Goal: Find specific page/section: Find specific page/section

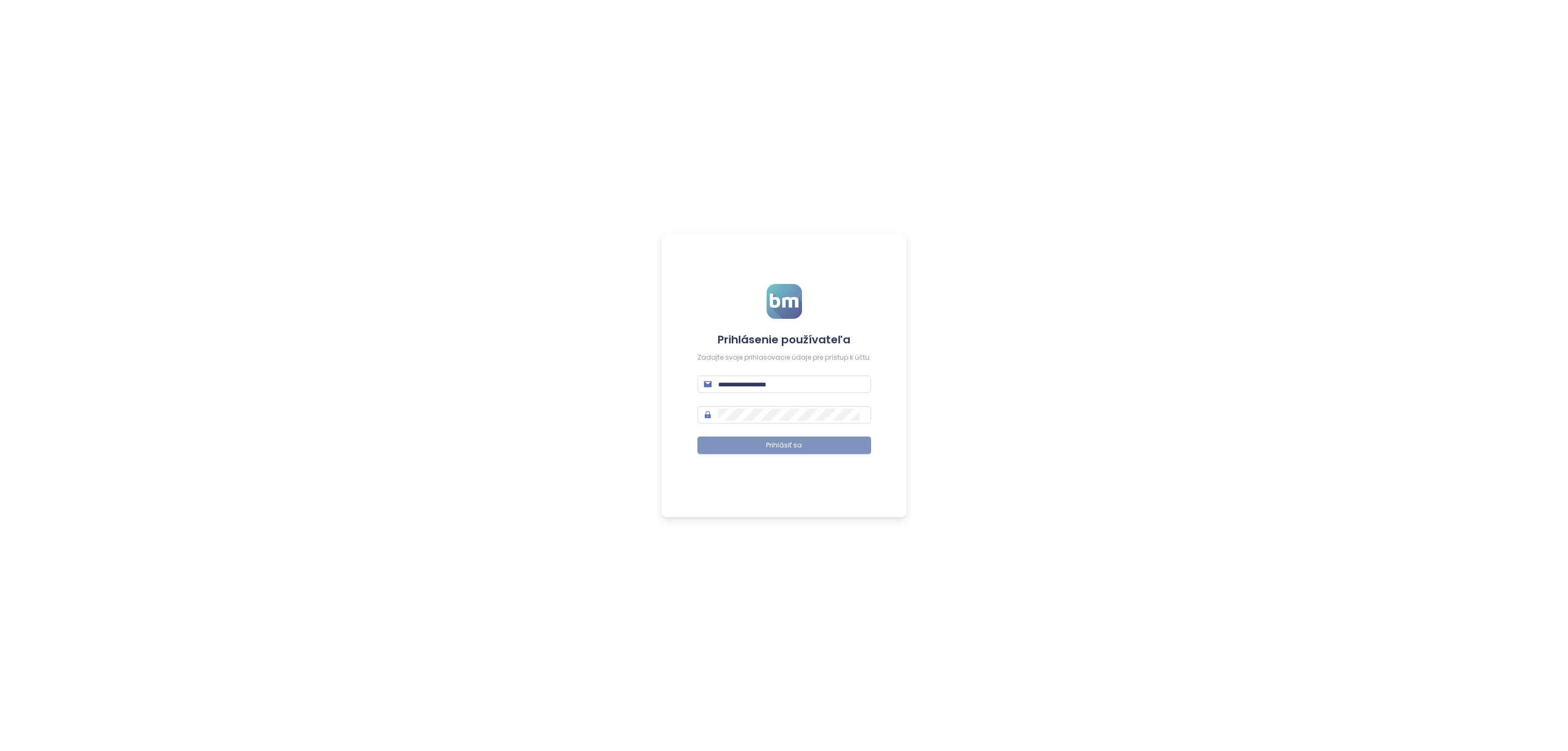
type input "**********"
click at [757, 441] on button "Prihlásiť sa" at bounding box center [784, 445] width 173 height 17
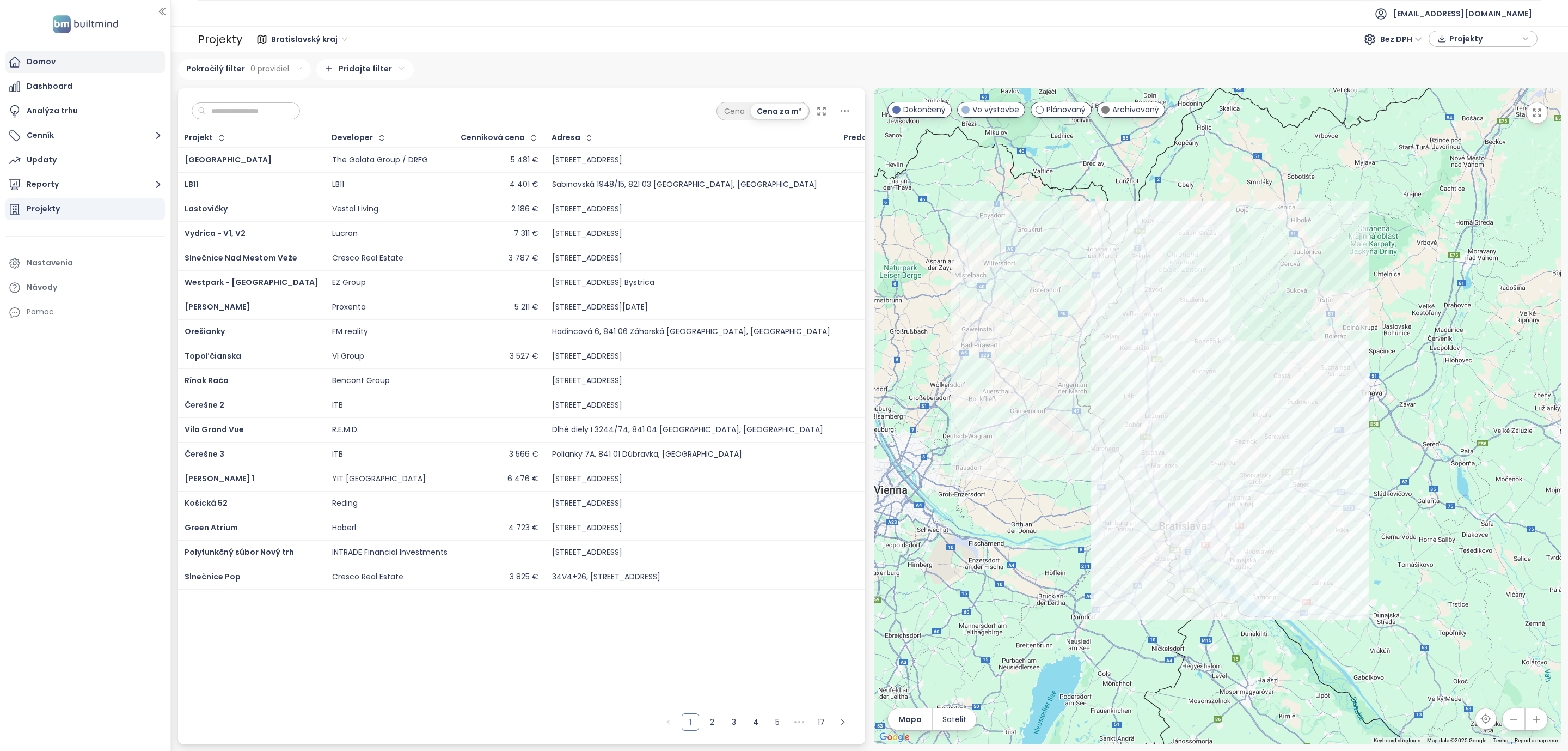
click at [28, 58] on div "Domov" at bounding box center [41, 62] width 28 height 13
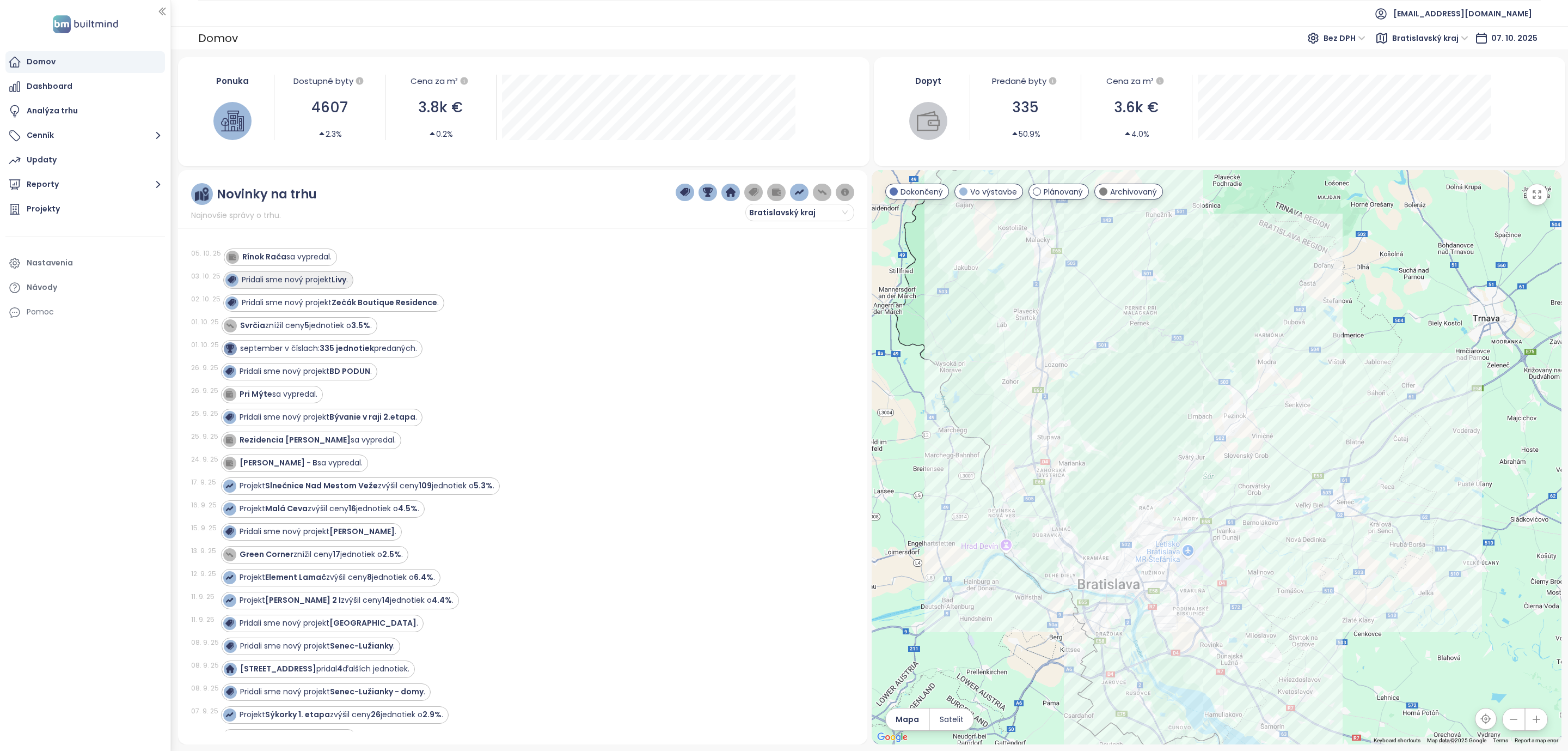
click at [343, 280] on strong "Livy" at bounding box center [339, 279] width 15 height 10
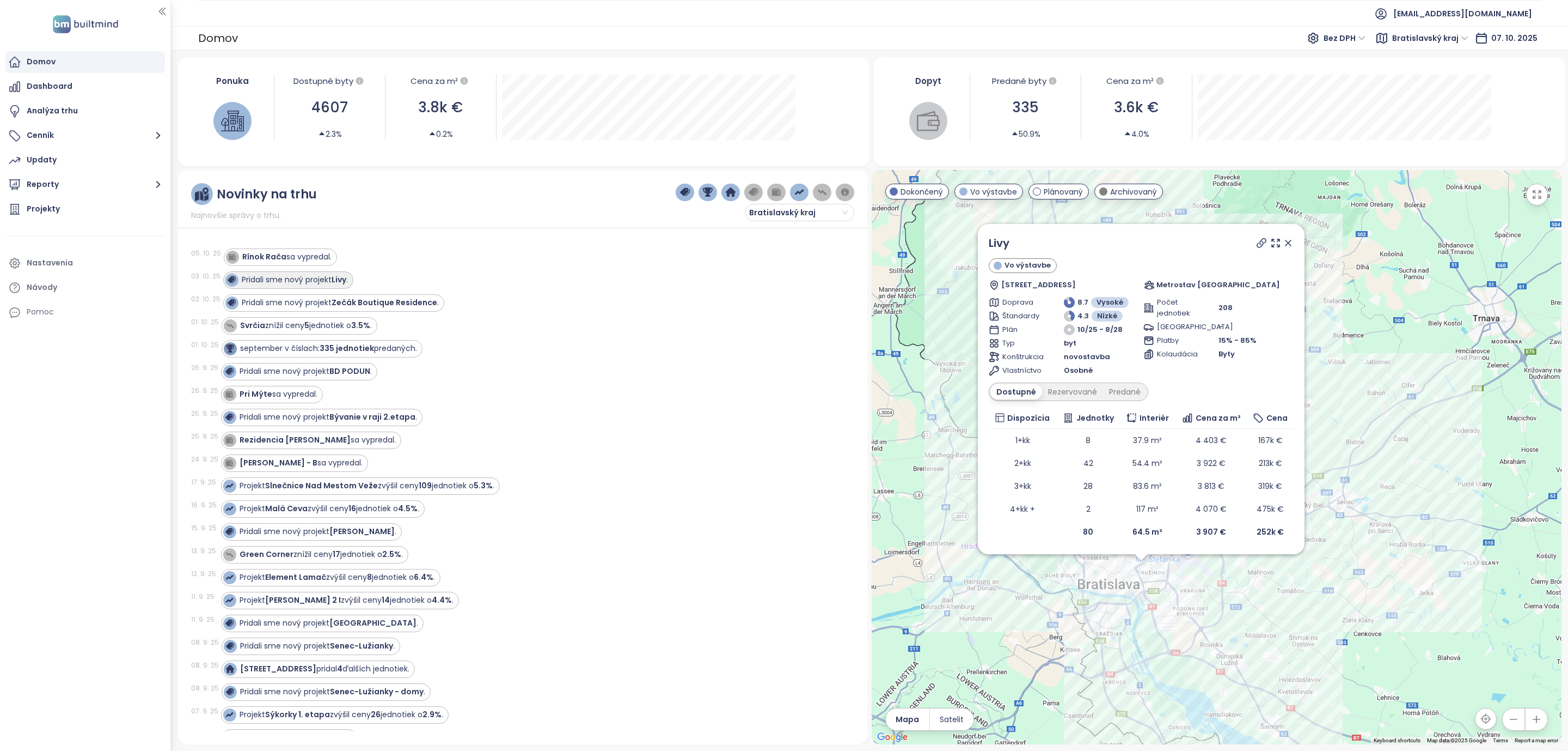
click at [340, 283] on strong "Livy" at bounding box center [339, 279] width 15 height 10
click at [1118, 394] on div "Predané" at bounding box center [1125, 392] width 44 height 15
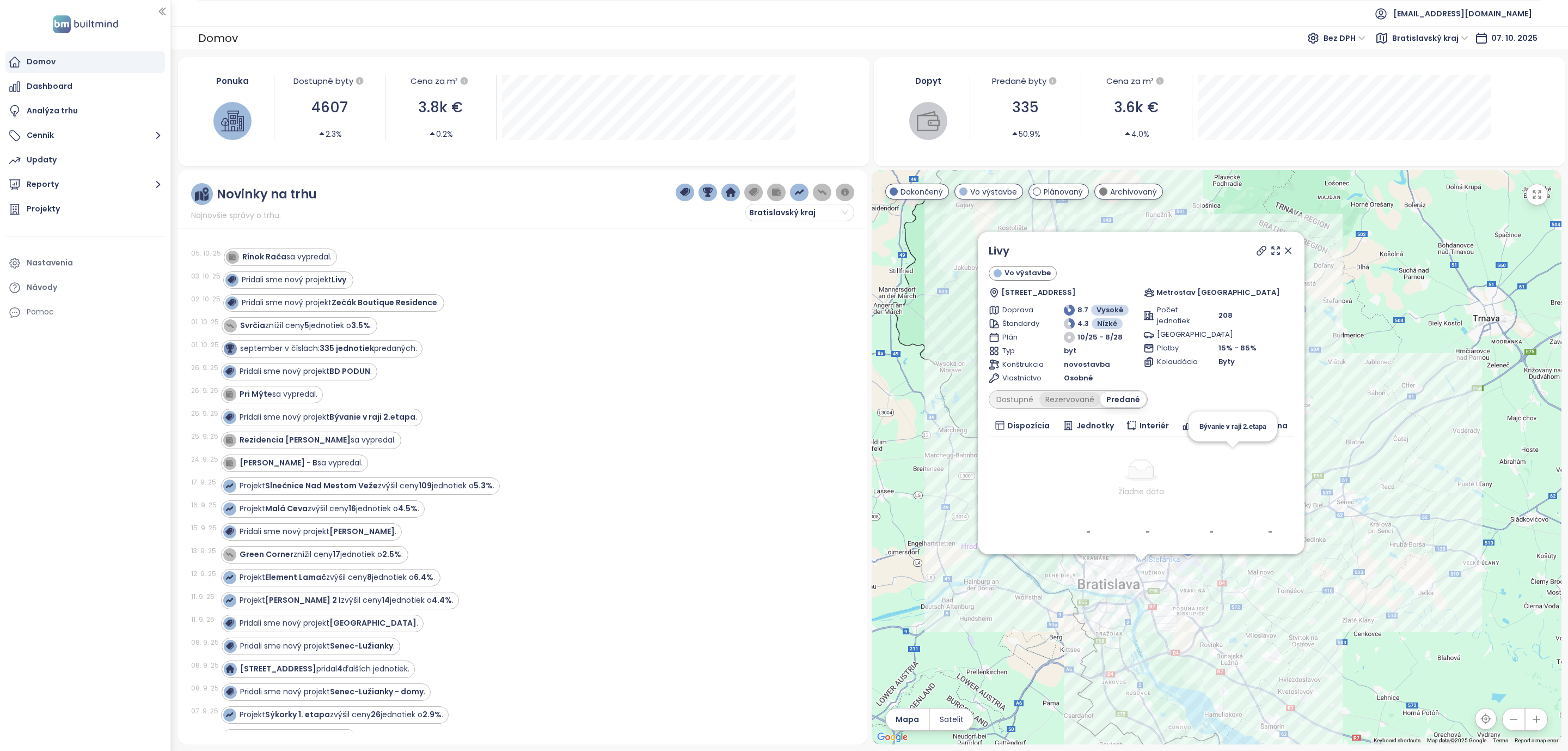
click at [1077, 394] on div "Rezervované" at bounding box center [1070, 399] width 61 height 15
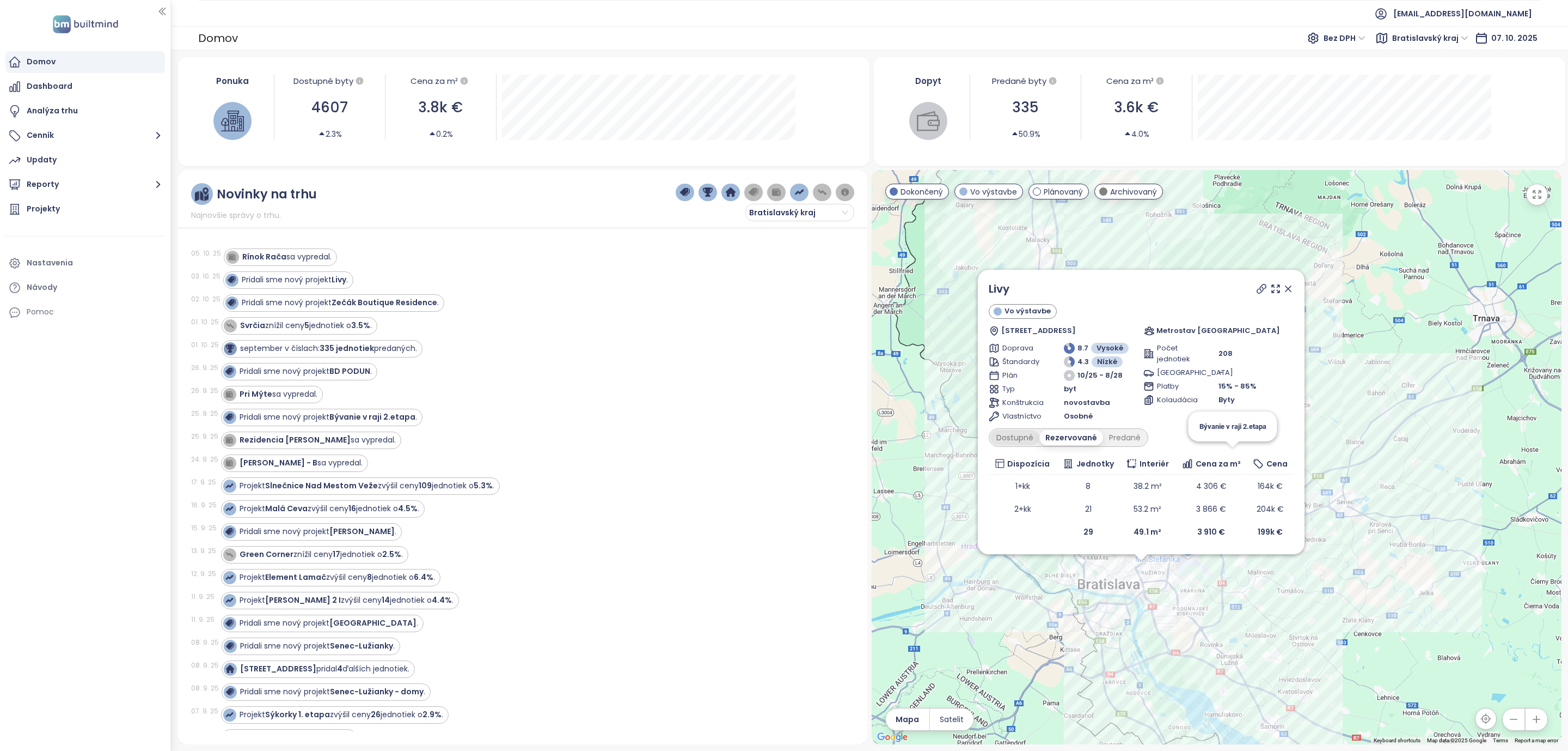
click at [1014, 436] on div "Dostupné" at bounding box center [1015, 437] width 49 height 15
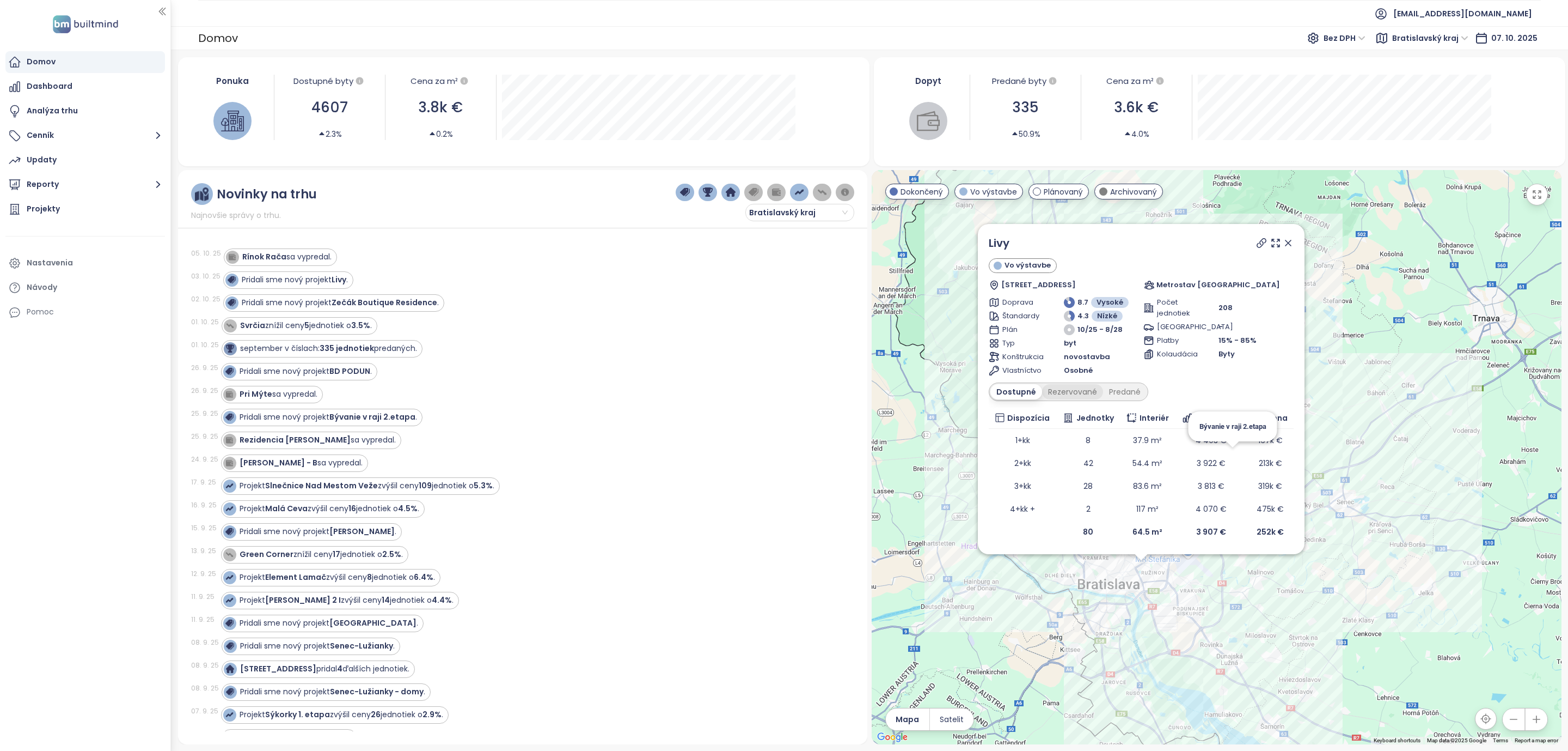
click at [1073, 394] on div "Rezervované" at bounding box center [1073, 392] width 61 height 15
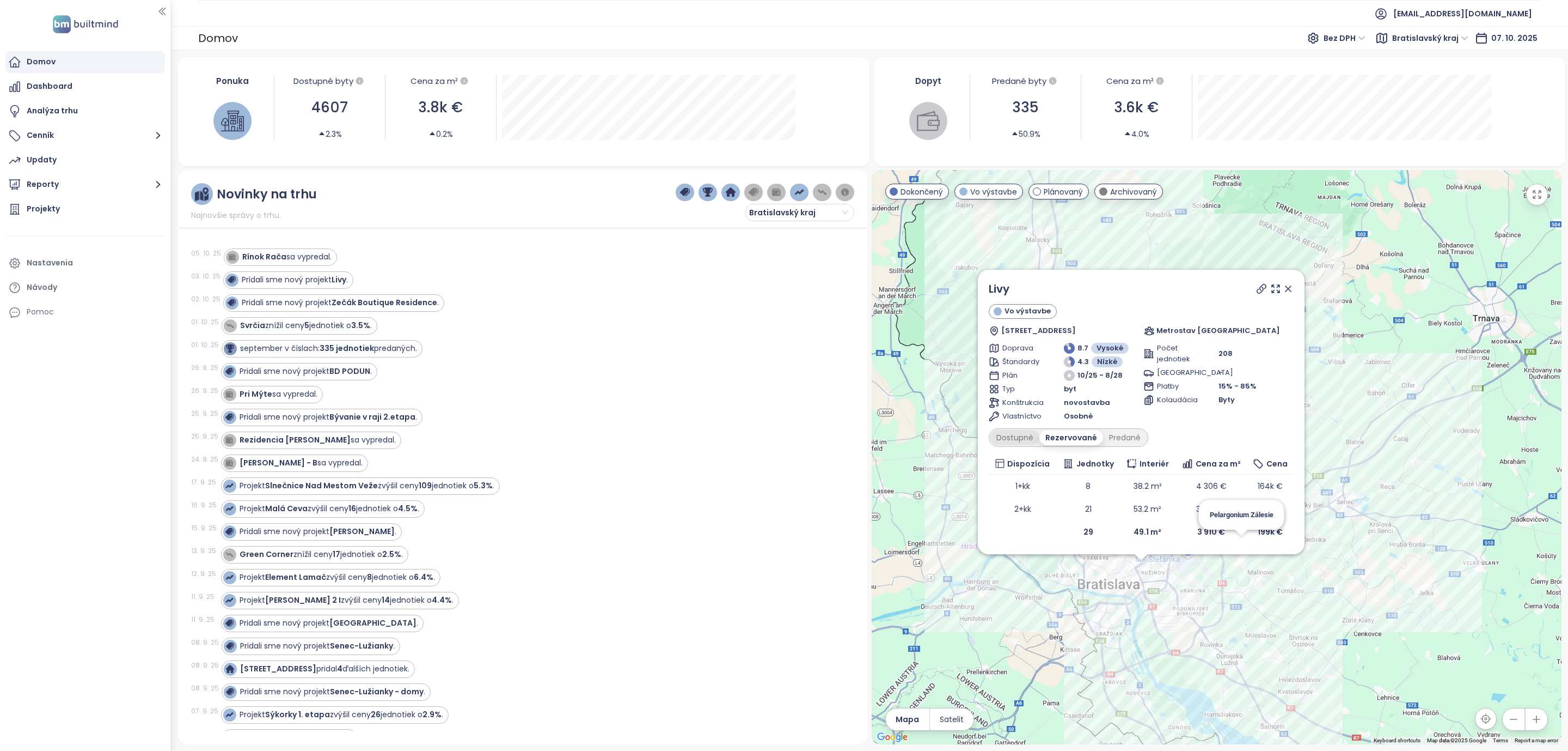
click at [995, 431] on div "Dostupné" at bounding box center [1015, 437] width 49 height 15
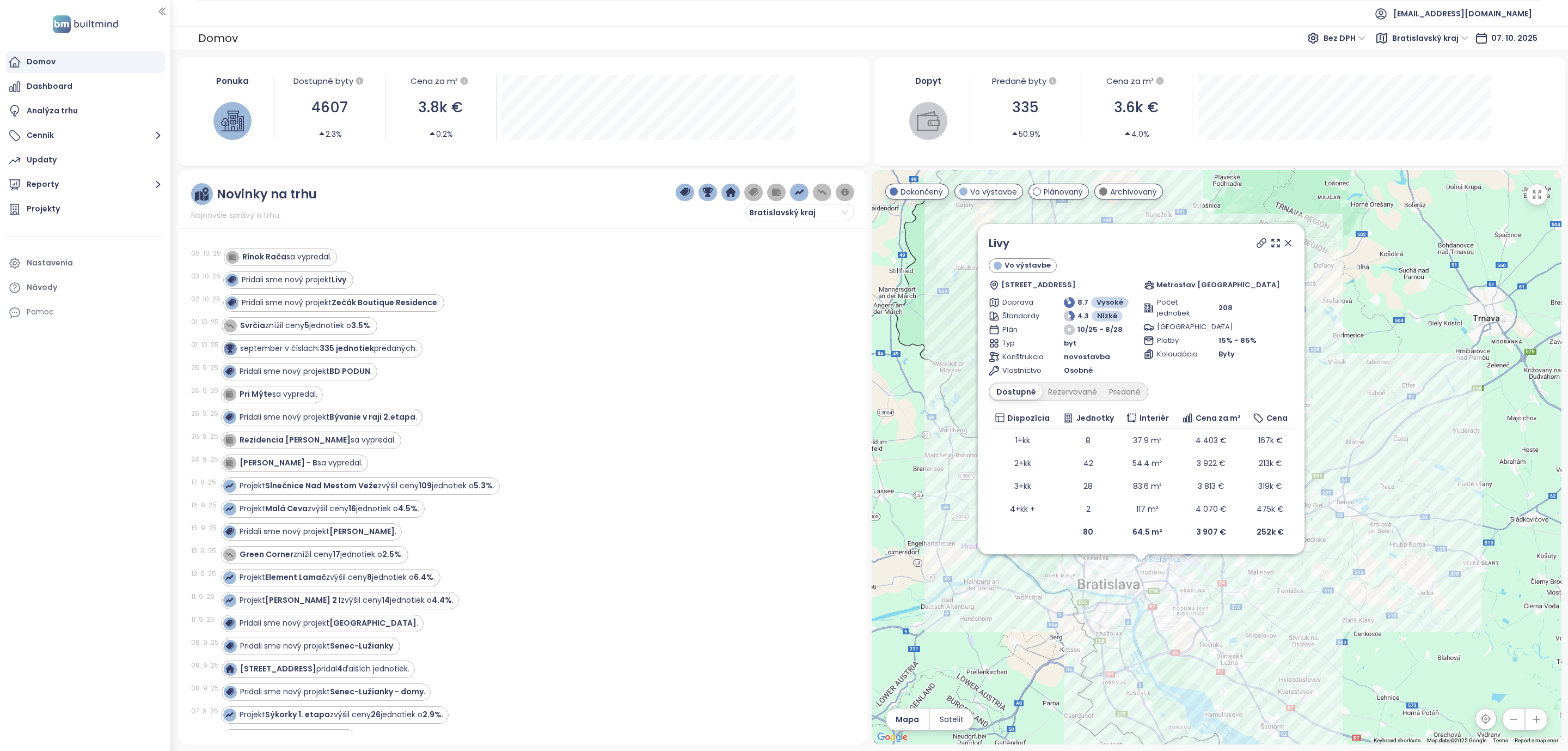
click at [1289, 243] on icon at bounding box center [1287, 242] width 10 height 10
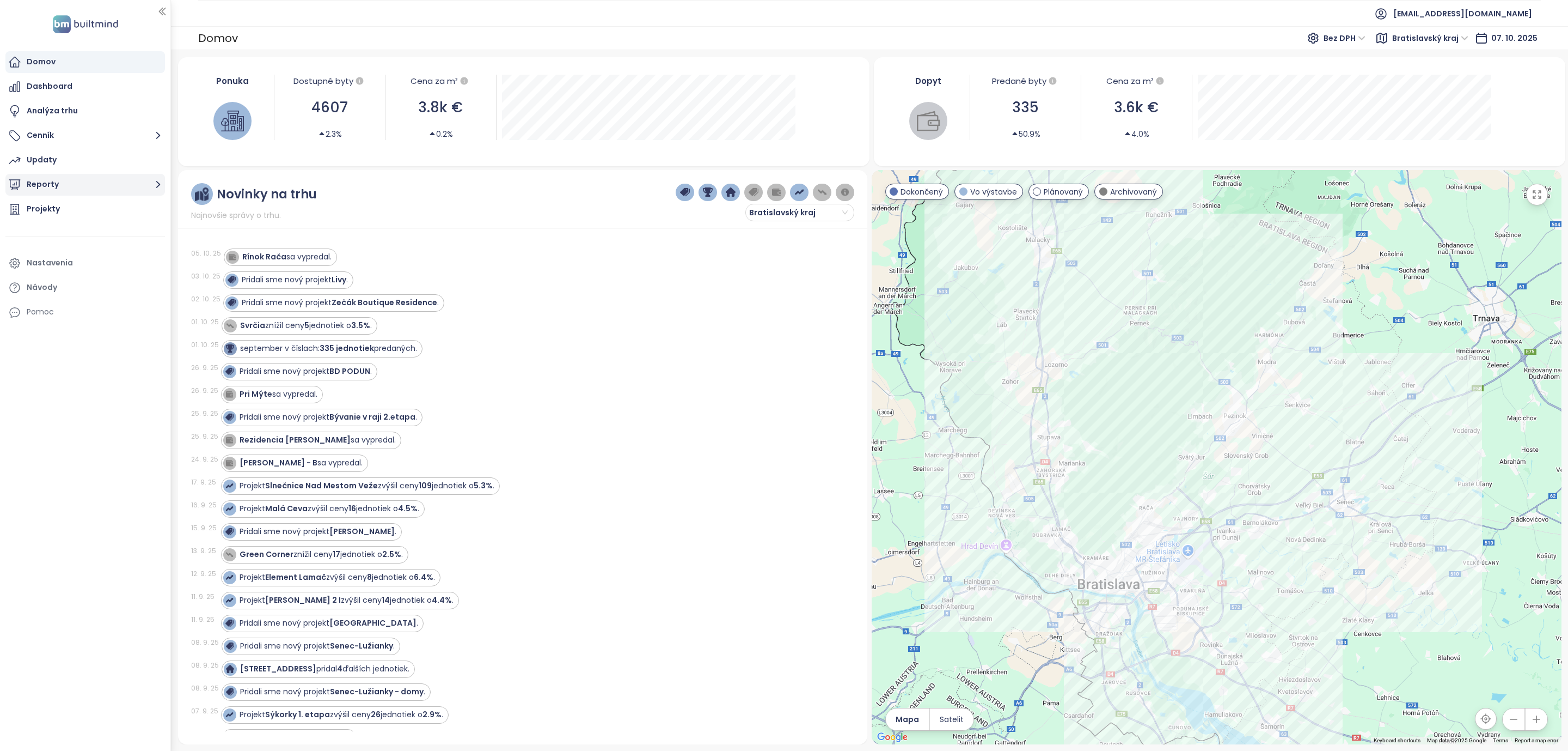
click at [160, 182] on icon "button" at bounding box center [158, 184] width 13 height 13
click at [46, 251] on div "Bratislava I-V" at bounding box center [60, 249] width 49 height 13
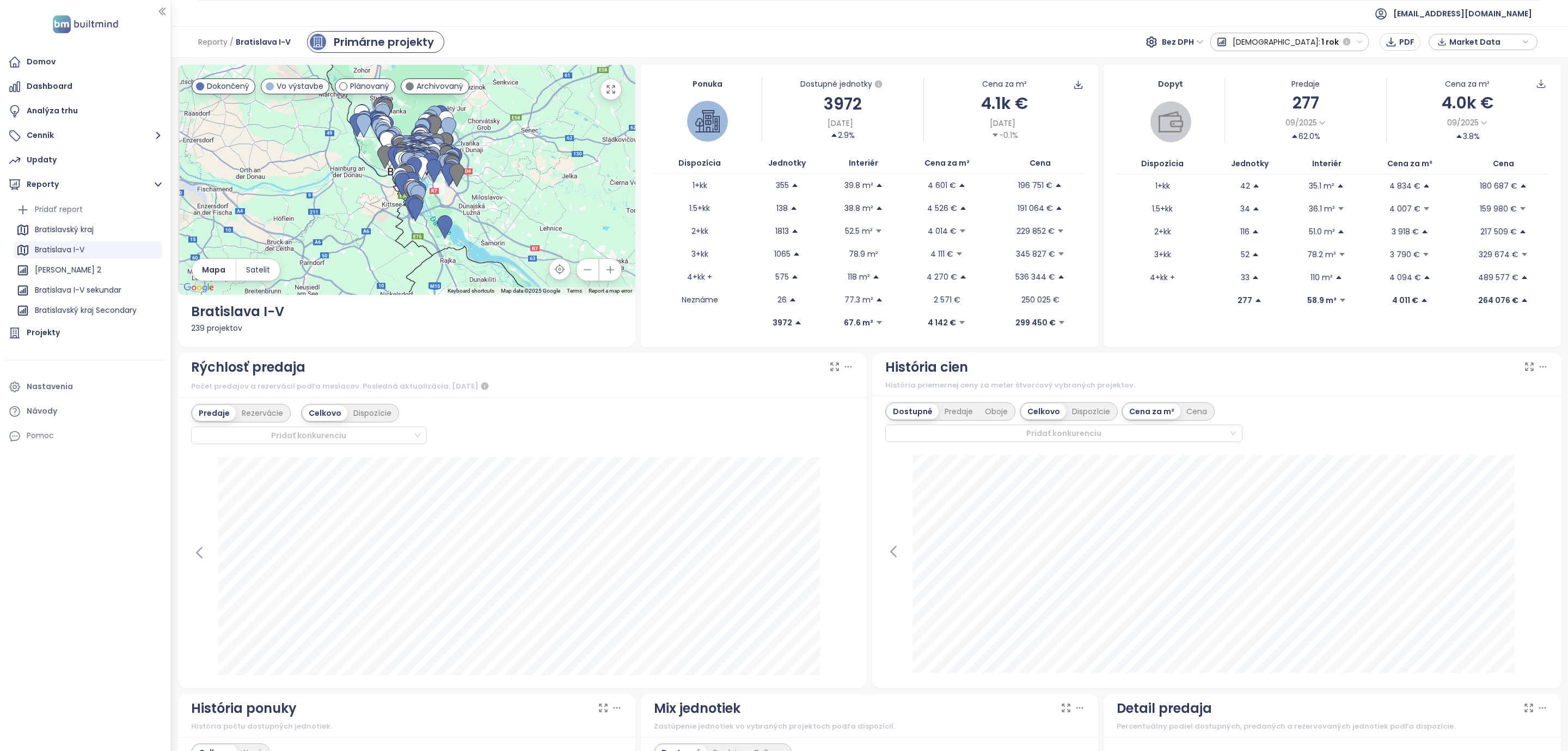
click at [59, 574] on div "Domov Dashboard Analýza trhu Cenník Updaty Reporty Pridať report Bratislavský k…" at bounding box center [85, 376] width 171 height 751
click at [2, 661] on div "Domov Dashboard Analýza trhu Cenník Updaty Reporty Pridať report Bratislavský k…" at bounding box center [85, 376] width 171 height 751
